Goal: Transaction & Acquisition: Obtain resource

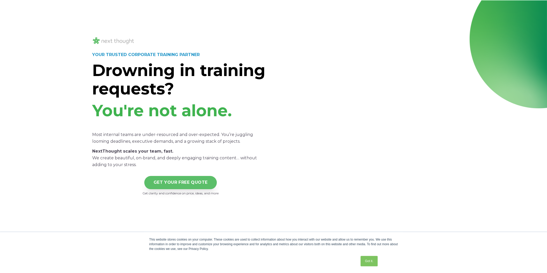
click at [196, 182] on link "GET YOUR FREE QUOTE" at bounding box center [180, 182] width 73 height 13
click at [183, 182] on link "GET YOUR FREE QUOTE" at bounding box center [180, 182] width 73 height 13
click at [365, 261] on link "Got it." at bounding box center [369, 261] width 17 height 10
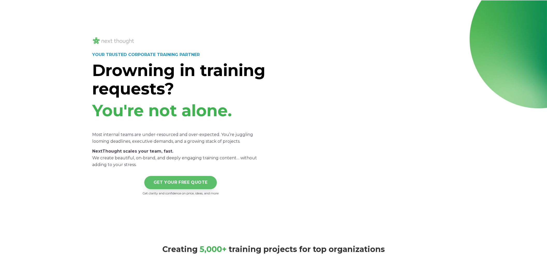
click at [183, 180] on link "GET YOUR FREE QUOTE" at bounding box center [180, 182] width 73 height 13
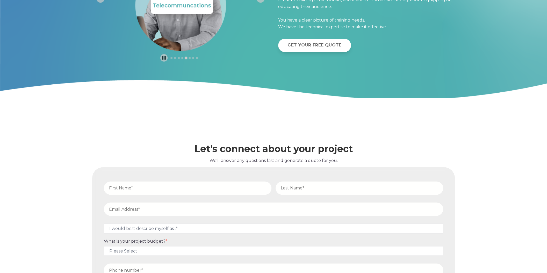
scroll to position [2201, 0]
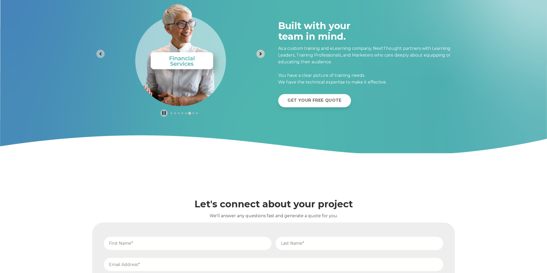
click at [259, 56] on span "Next slide" at bounding box center [260, 53] width 5 height 7
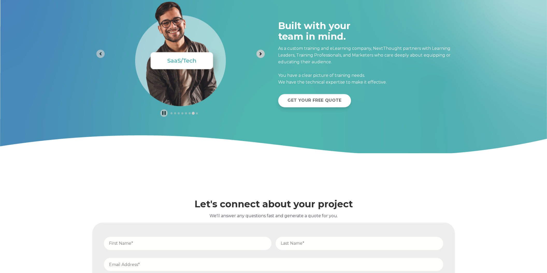
click at [259, 56] on span "Next slide" at bounding box center [260, 53] width 5 height 7
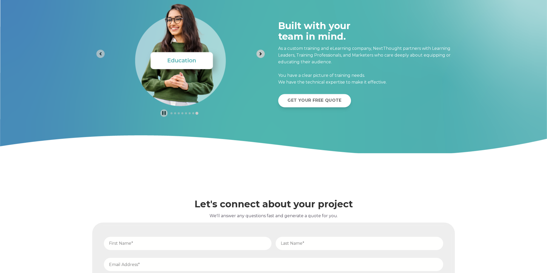
click at [259, 56] on span "Go to first slide" at bounding box center [260, 53] width 5 height 7
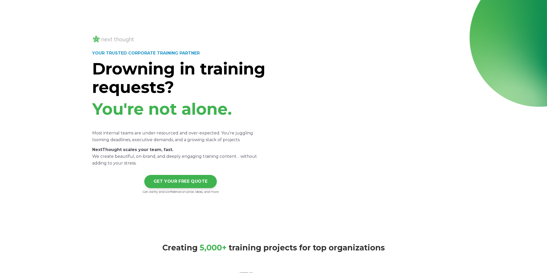
scroll to position [0, 0]
